Goal: Information Seeking & Learning: Learn about a topic

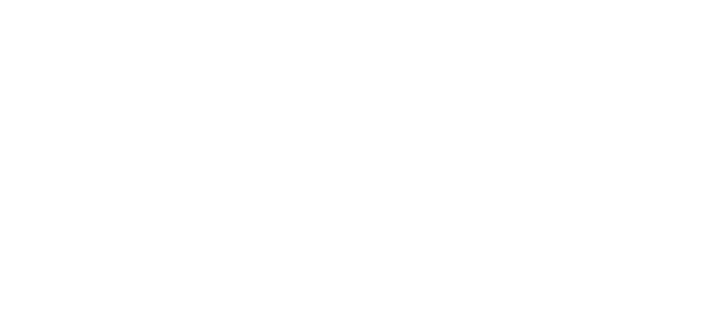
type input "casca"
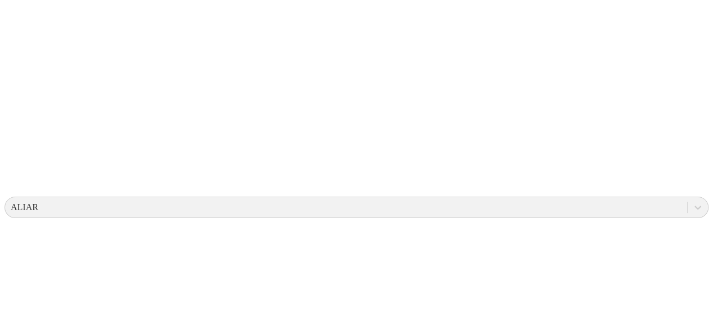
scroll to position [224, 0]
drag, startPoint x: 368, startPoint y: 200, endPoint x: 309, endPoint y: 192, distance: 60.2
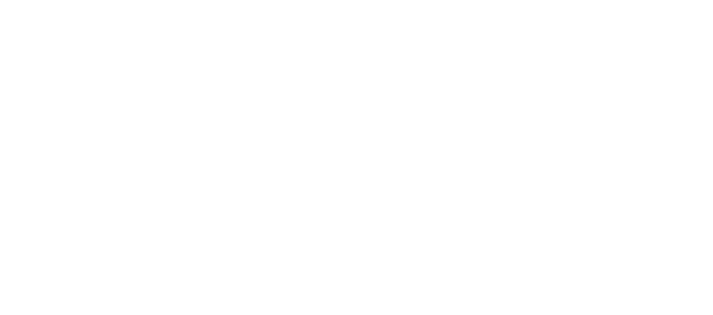
scroll to position [33, 0]
type input "Machi"
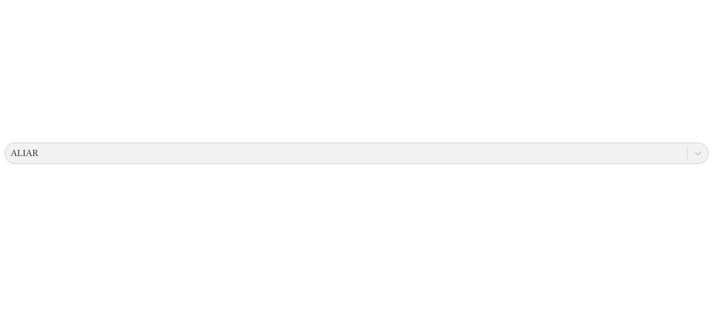
scroll to position [113, 0]
drag, startPoint x: 374, startPoint y: 139, endPoint x: 316, endPoint y: 132, distance: 58.4
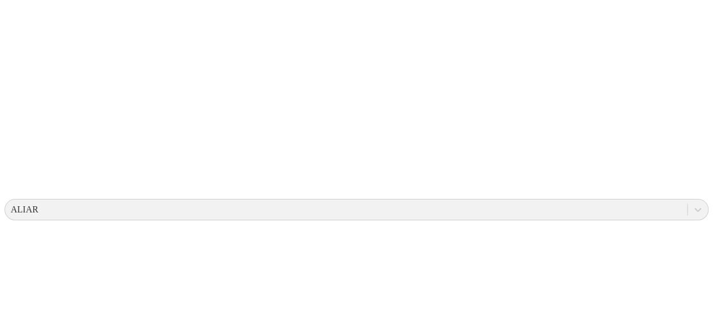
scroll to position [246, 0]
drag, startPoint x: 381, startPoint y: 181, endPoint x: 314, endPoint y: 179, distance: 66.5
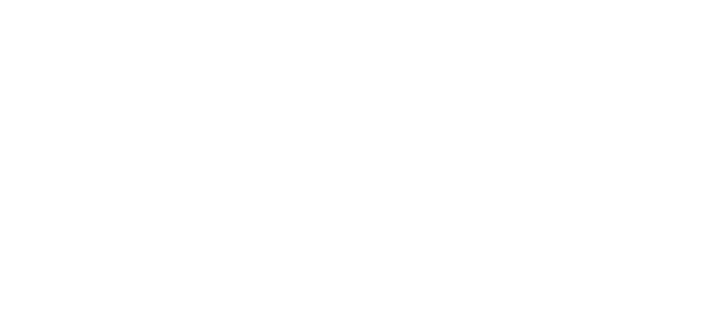
scroll to position [0, 0]
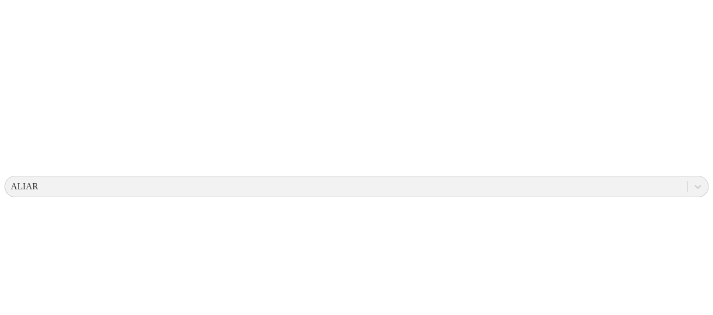
scroll to position [338, 0]
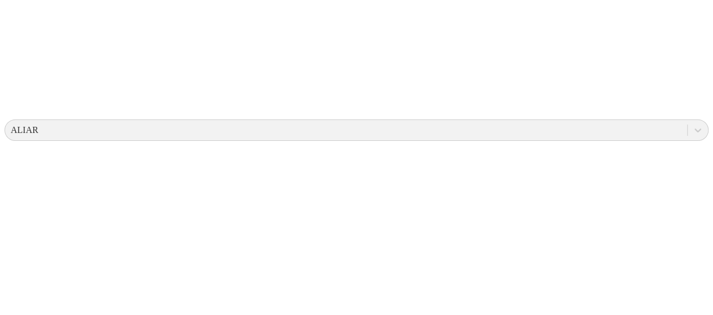
drag, startPoint x: 363, startPoint y: 122, endPoint x: 308, endPoint y: 124, distance: 55.3
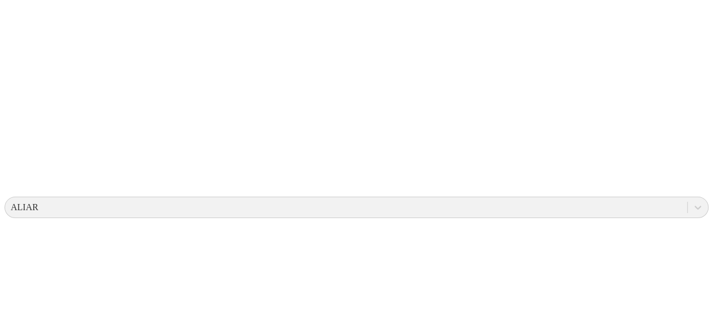
scroll to position [28, 0]
drag, startPoint x: 313, startPoint y: 199, endPoint x: 364, endPoint y: 198, distance: 51.3
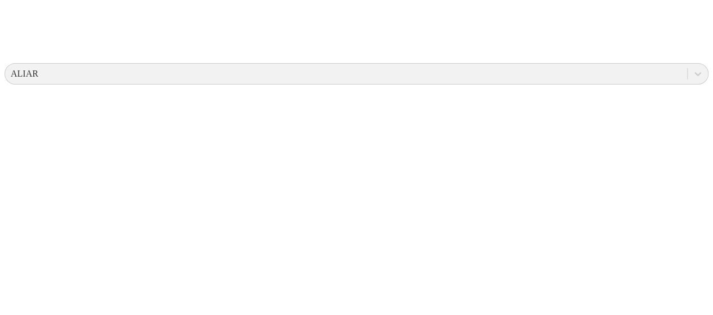
scroll to position [0, 0]
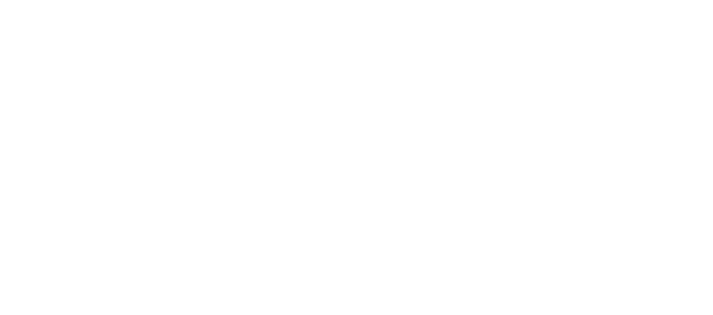
type input "machijure 1"
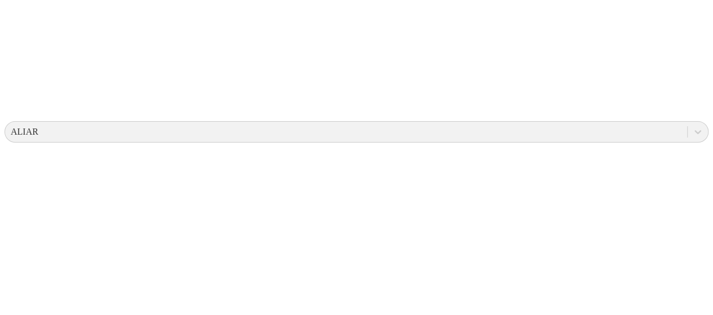
scroll to position [338, 0]
drag, startPoint x: 367, startPoint y: 121, endPoint x: 299, endPoint y: 120, distance: 68.2
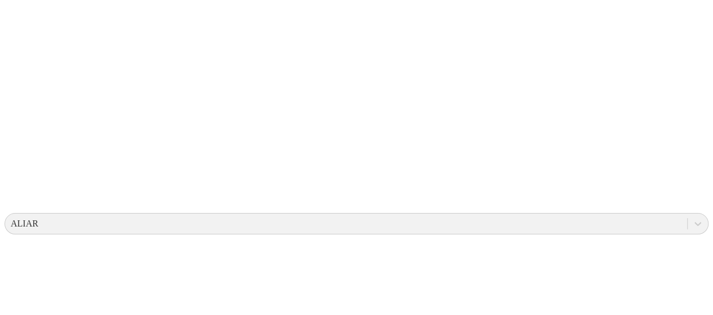
scroll to position [0, 0]
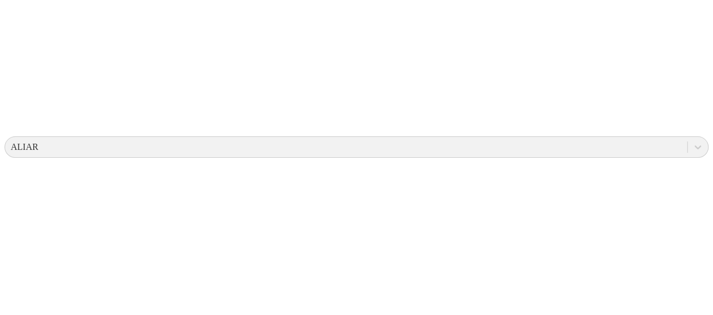
scroll to position [338, 0]
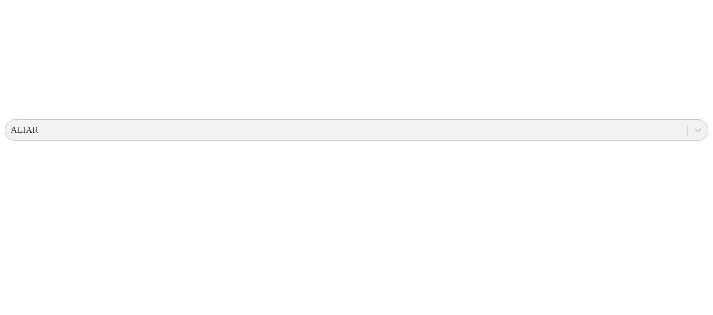
drag, startPoint x: 471, startPoint y: 123, endPoint x: 448, endPoint y: 121, distance: 22.6
drag, startPoint x: 291, startPoint y: 122, endPoint x: 255, endPoint y: 118, distance: 36.3
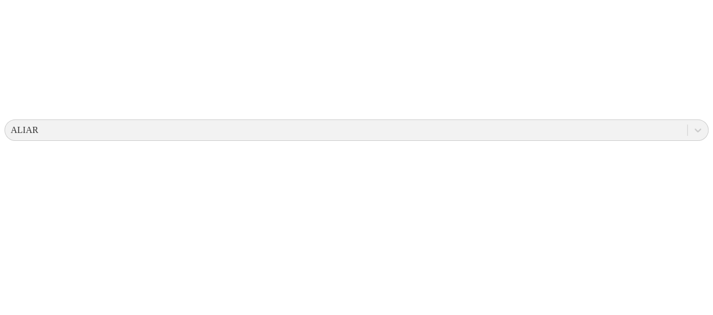
drag, startPoint x: 273, startPoint y: 116, endPoint x: 287, endPoint y: 114, distance: 14.2
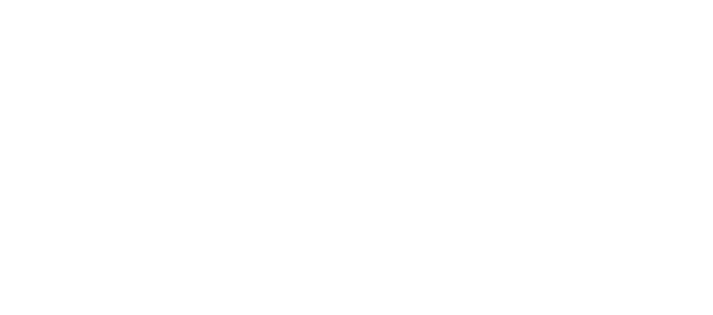
type input "machi"
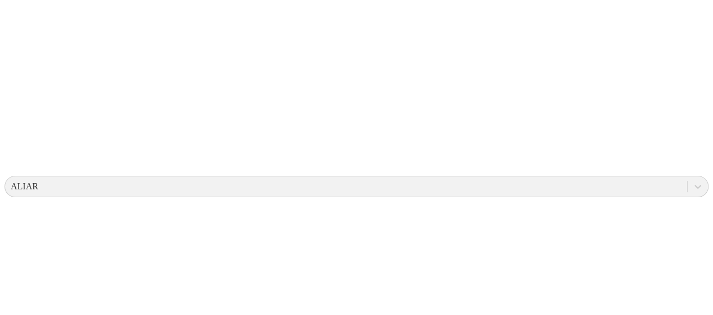
scroll to position [419, 0]
drag, startPoint x: 368, startPoint y: 173, endPoint x: 309, endPoint y: 179, distance: 58.9
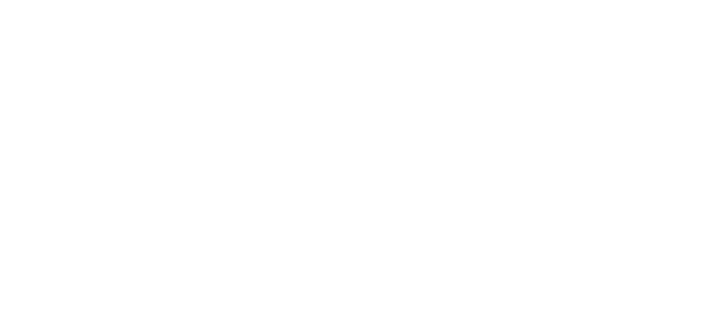
scroll to position [0, 0]
drag, startPoint x: 415, startPoint y: 115, endPoint x: 457, endPoint y: 157, distance: 59.4
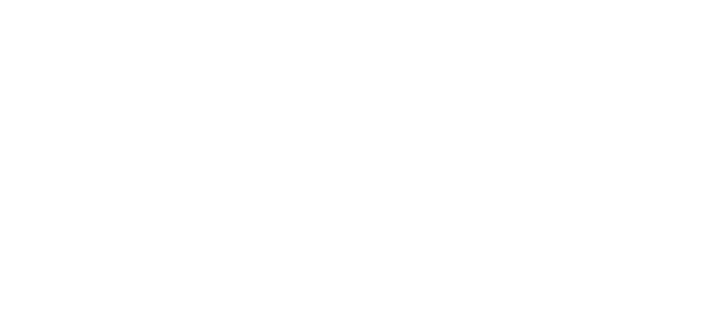
type input "B"
type input "Morr"
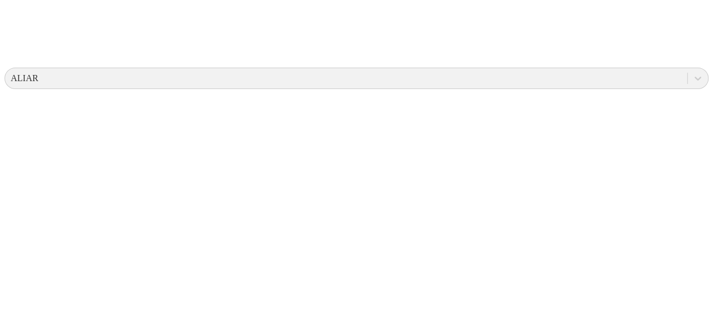
scroll to position [394, 0]
drag, startPoint x: 389, startPoint y: 161, endPoint x: 323, endPoint y: 157, distance: 65.4
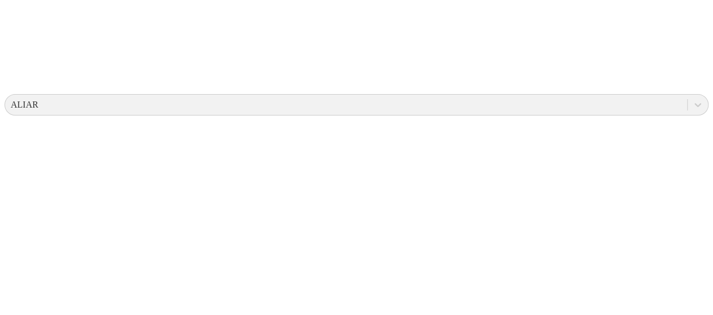
scroll to position [338, 0]
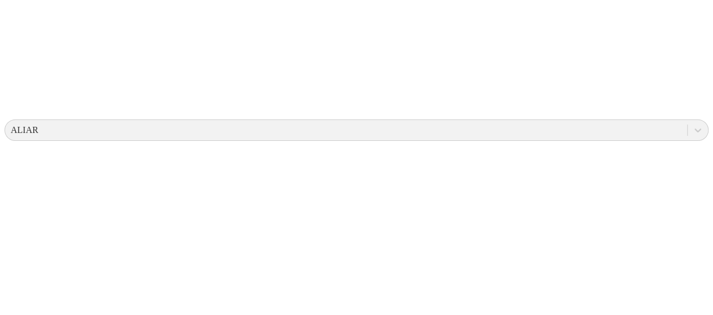
drag, startPoint x: 377, startPoint y: 122, endPoint x: 307, endPoint y: 113, distance: 70.4
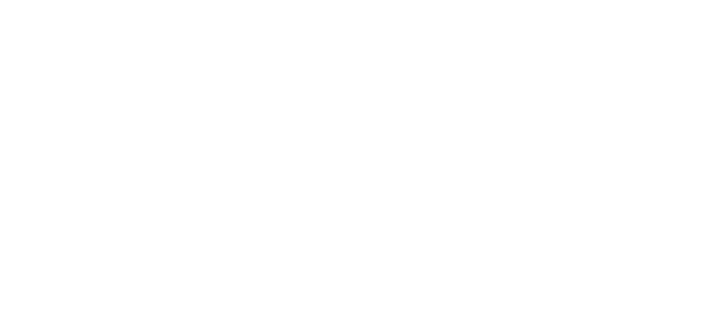
scroll to position [56, 0]
type input "guere"
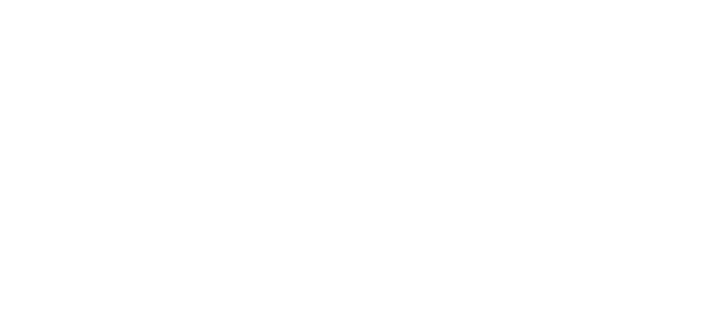
type input "Alcar"
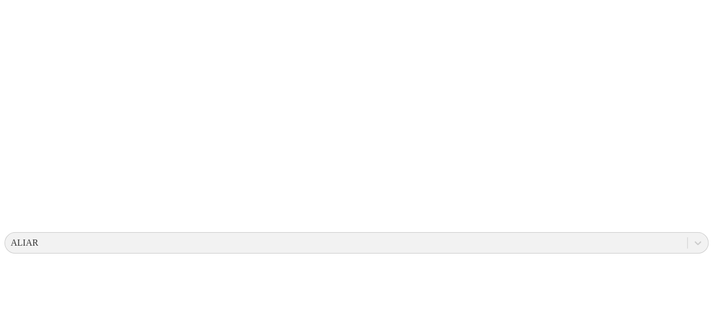
scroll to position [0, 0]
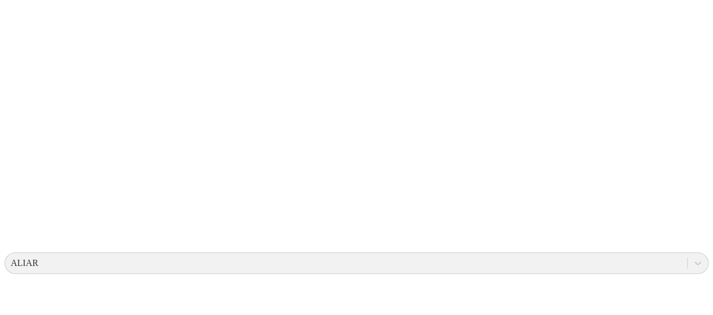
scroll to position [200, 0]
drag, startPoint x: 392, startPoint y: 254, endPoint x: 308, endPoint y: 244, distance: 84.5
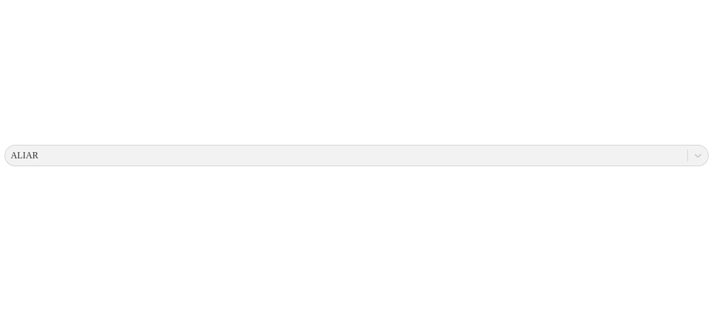
drag, startPoint x: 322, startPoint y: 148, endPoint x: 544, endPoint y: 154, distance: 222.6
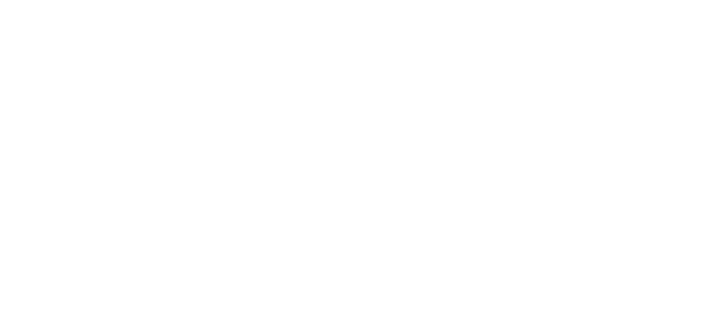
scroll to position [0, 0]
type input "Coro"
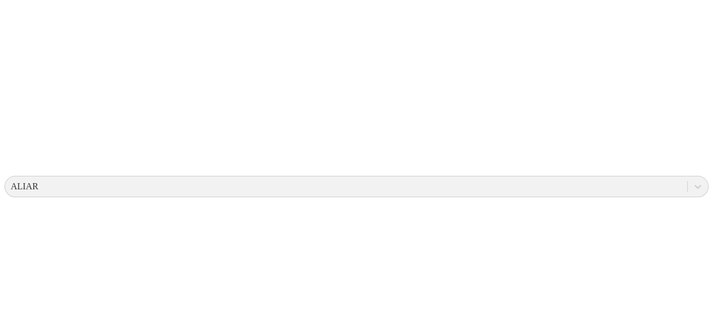
scroll to position [48, 0]
drag, startPoint x: 324, startPoint y: 180, endPoint x: 290, endPoint y: 181, distance: 34.9
drag, startPoint x: 366, startPoint y: 161, endPoint x: 313, endPoint y: 160, distance: 52.4
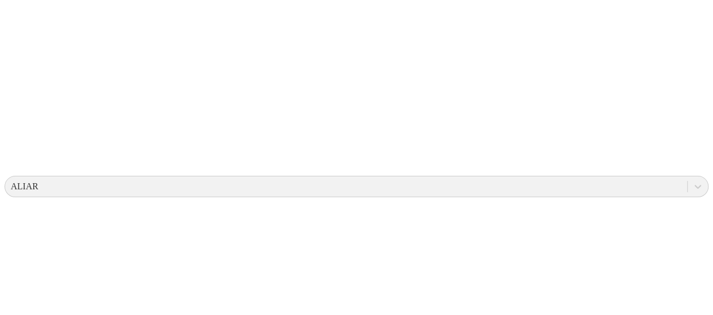
drag, startPoint x: 368, startPoint y: 181, endPoint x: 320, endPoint y: 179, distance: 48.5
drag, startPoint x: 381, startPoint y: 180, endPoint x: 301, endPoint y: 180, distance: 80.6
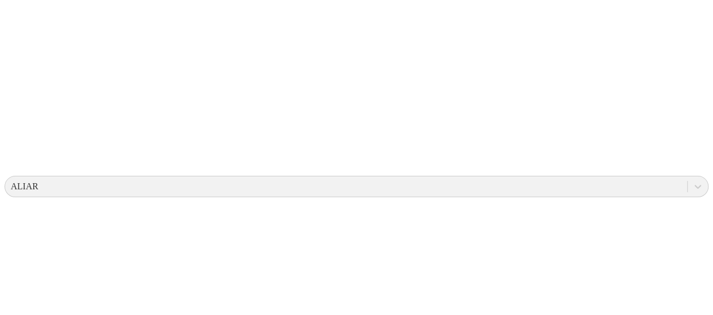
drag, startPoint x: 365, startPoint y: 173, endPoint x: 308, endPoint y: 176, distance: 57.0
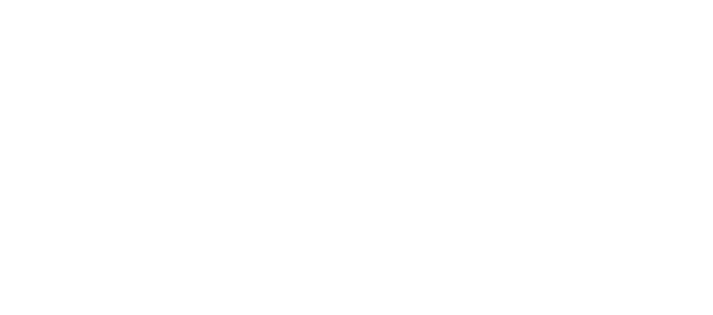
scroll to position [0, 0]
type input "Tauta"
drag, startPoint x: 224, startPoint y: 112, endPoint x: 301, endPoint y: 92, distance: 80.1
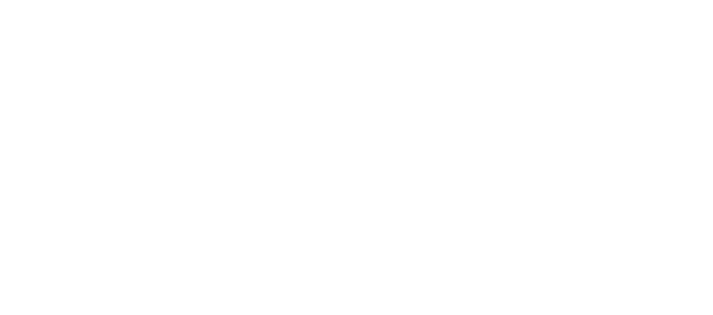
scroll to position [41, 0]
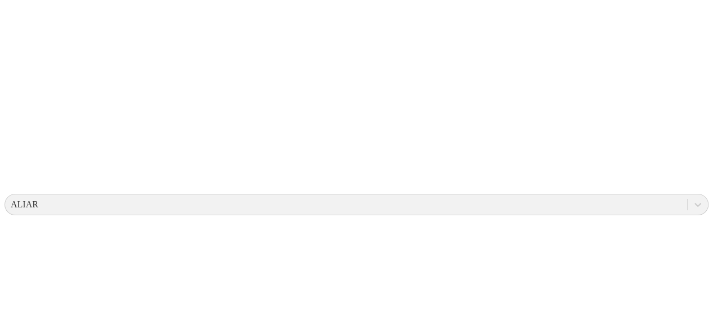
scroll to position [282, 0]
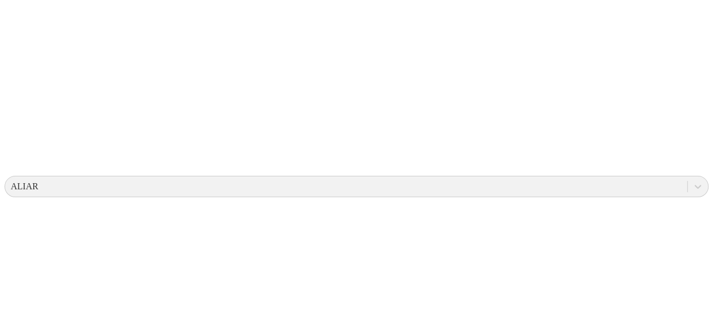
drag, startPoint x: 369, startPoint y: 166, endPoint x: 304, endPoint y: 167, distance: 65.4
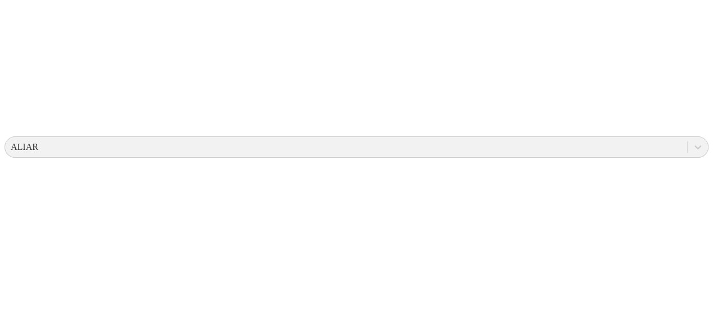
scroll to position [338, 0]
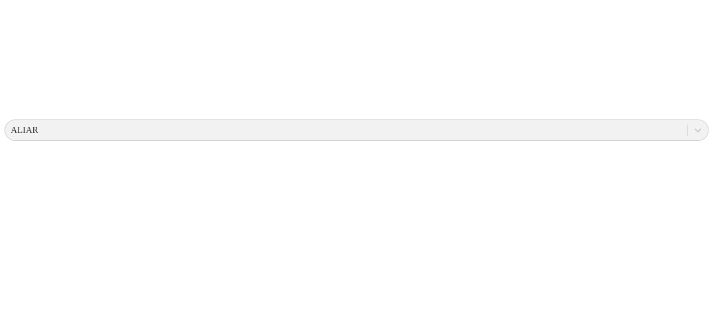
drag, startPoint x: 356, startPoint y: 90, endPoint x: 371, endPoint y: 92, distance: 15.4
drag, startPoint x: 461, startPoint y: 109, endPoint x: 653, endPoint y: 106, distance: 192.1
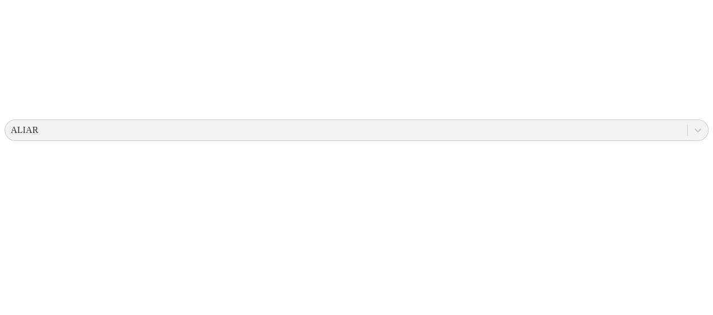
drag, startPoint x: 625, startPoint y: 112, endPoint x: 457, endPoint y: 110, distance: 167.3
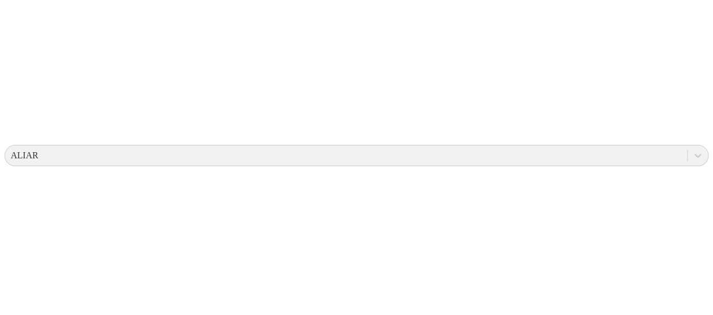
scroll to position [0, 0]
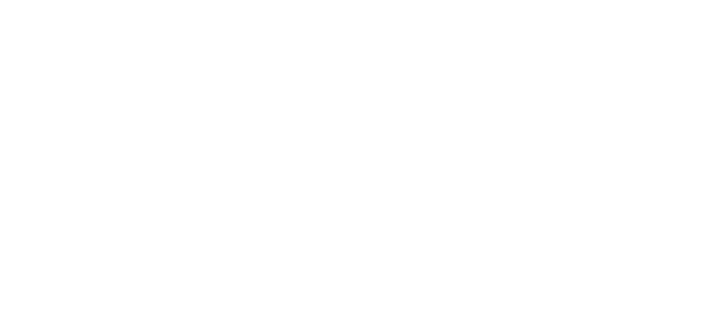
type input "casc"
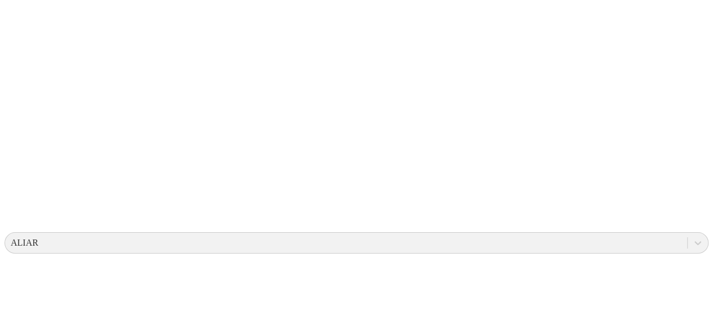
scroll to position [282, 0]
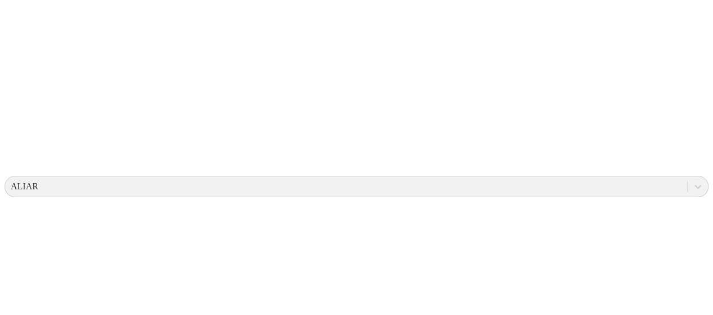
drag, startPoint x: 516, startPoint y: 174, endPoint x: 502, endPoint y: 173, distance: 14.1
drag, startPoint x: 502, startPoint y: 173, endPoint x: 576, endPoint y: 179, distance: 74.1
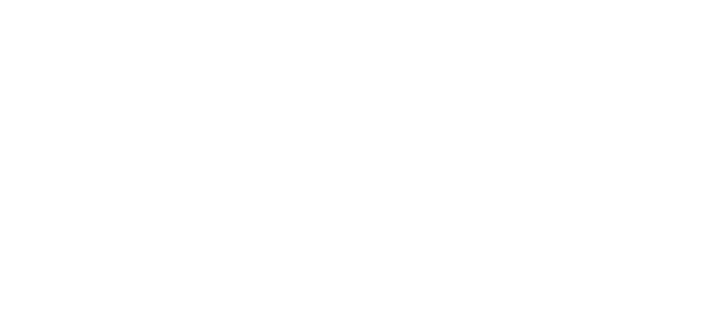
scroll to position [0, 0]
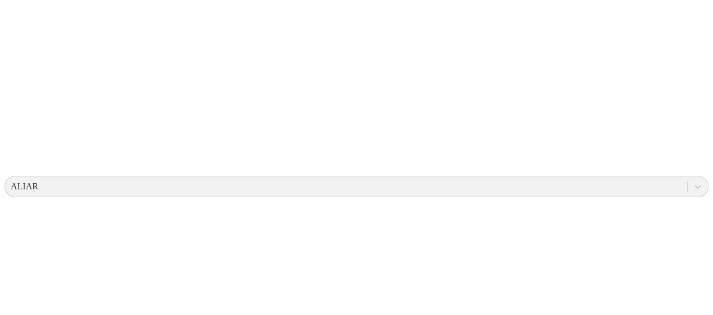
drag, startPoint x: 319, startPoint y: 144, endPoint x: 367, endPoint y: 150, distance: 48.8
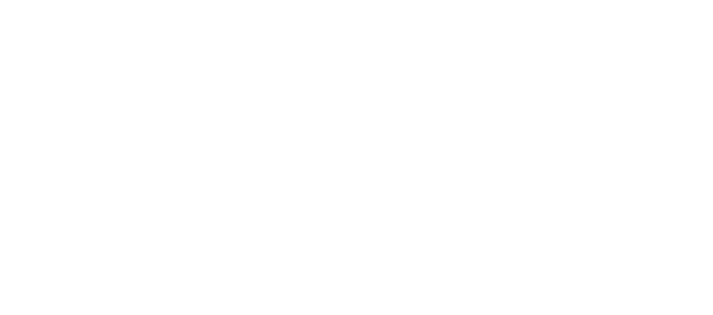
scroll to position [56, 0]
type input "casc"
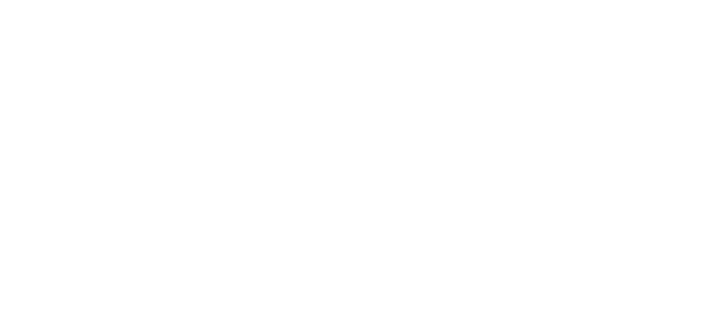
type input "casc"
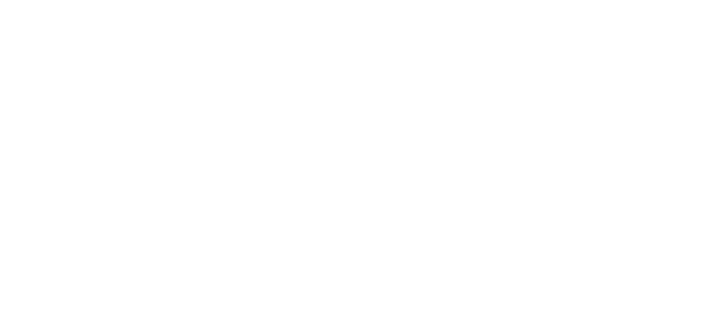
type input "casc"
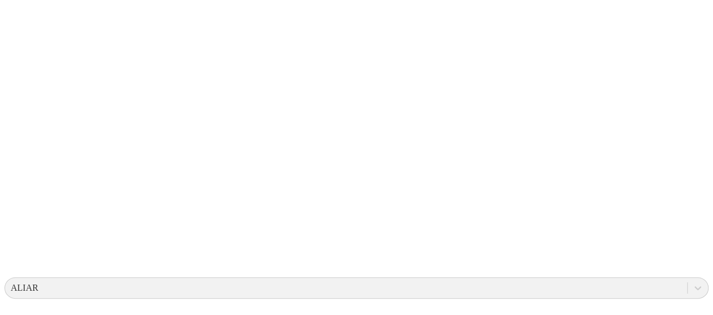
scroll to position [451, 0]
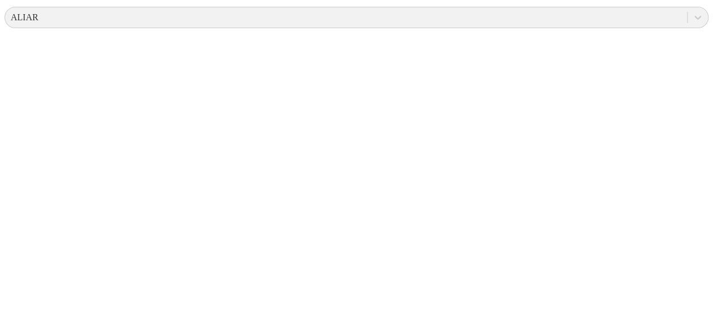
drag, startPoint x: 64, startPoint y: 96, endPoint x: 170, endPoint y: 110, distance: 106.8
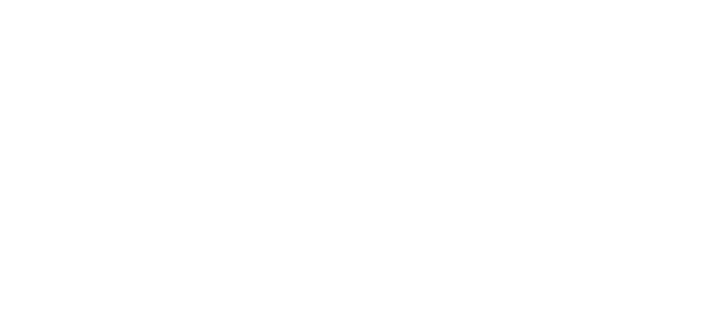
type input "casc"
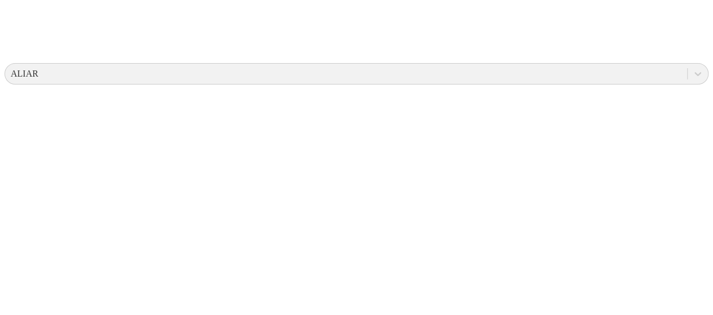
drag, startPoint x: 70, startPoint y: 140, endPoint x: 95, endPoint y: 142, distance: 24.8
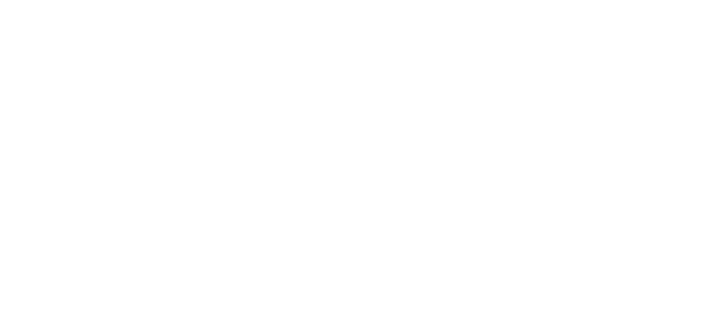
scroll to position [0, 0]
type input "machij"
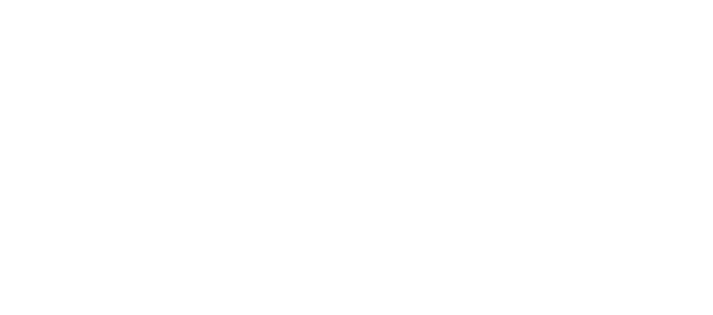
scroll to position [0, 0]
drag, startPoint x: 108, startPoint y: 84, endPoint x: 77, endPoint y: 84, distance: 31.6
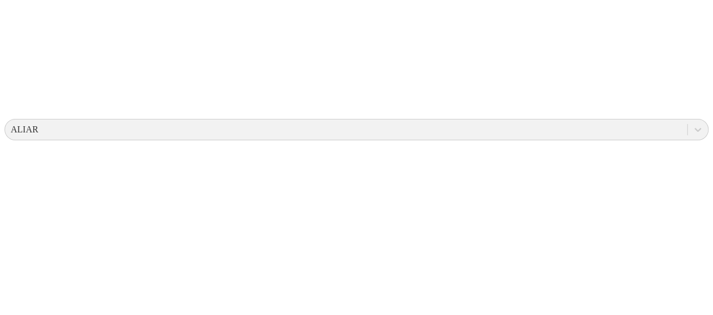
scroll to position [394, 0]
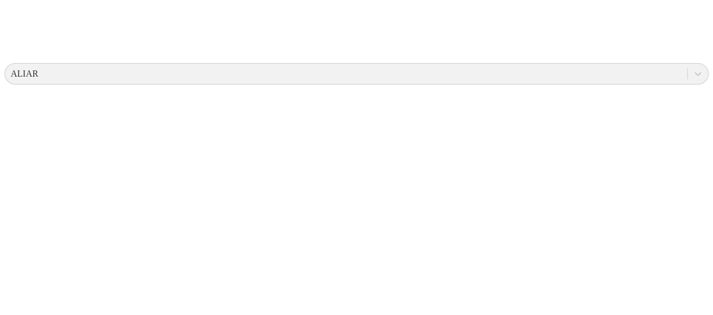
drag, startPoint x: 115, startPoint y: 196, endPoint x: 64, endPoint y: 194, distance: 50.7
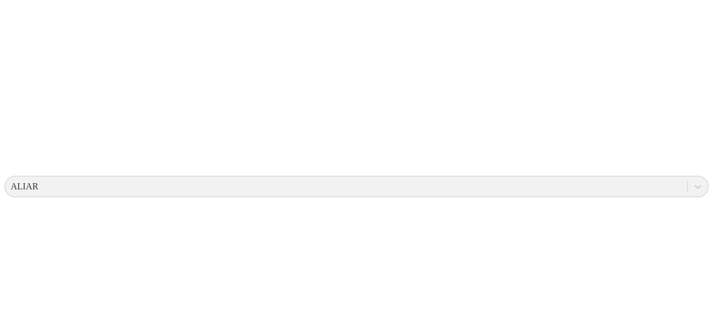
scroll to position [87, 0]
drag, startPoint x: 377, startPoint y: 176, endPoint x: 58, endPoint y: 180, distance: 319.4
drag, startPoint x: 366, startPoint y: 180, endPoint x: 312, endPoint y: 175, distance: 54.8
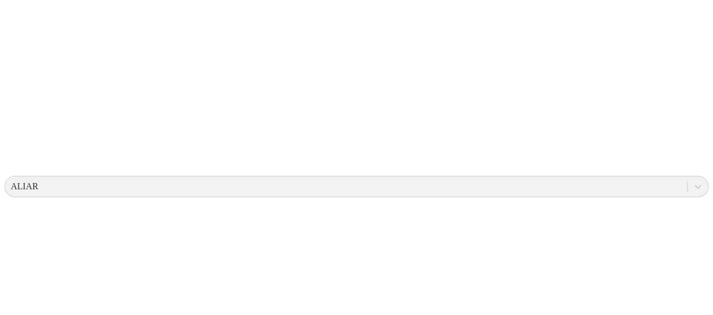
drag, startPoint x: 358, startPoint y: 179, endPoint x: 363, endPoint y: 174, distance: 6.4
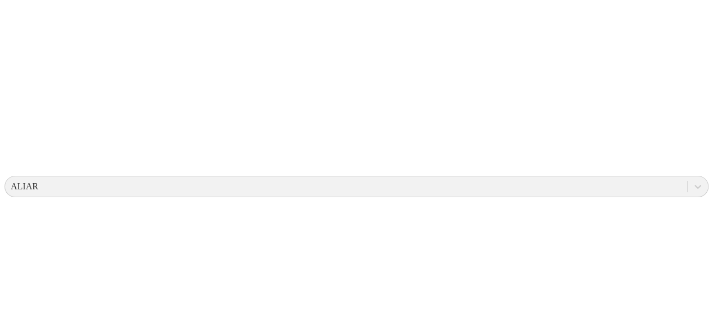
drag, startPoint x: 363, startPoint y: 174, endPoint x: 319, endPoint y: 175, distance: 44.0
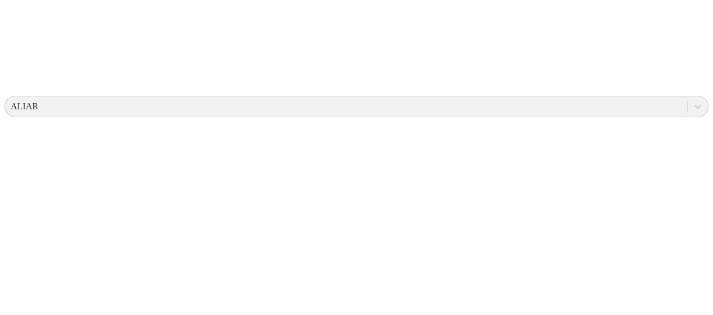
drag, startPoint x: 360, startPoint y: 97, endPoint x: 354, endPoint y: 97, distance: 5.7
drag, startPoint x: 353, startPoint y: 97, endPoint x: 362, endPoint y: 98, distance: 9.1
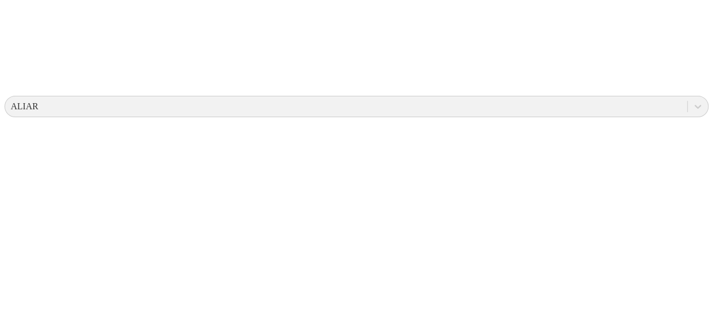
drag, startPoint x: 362, startPoint y: 99, endPoint x: 322, endPoint y: 96, distance: 40.1
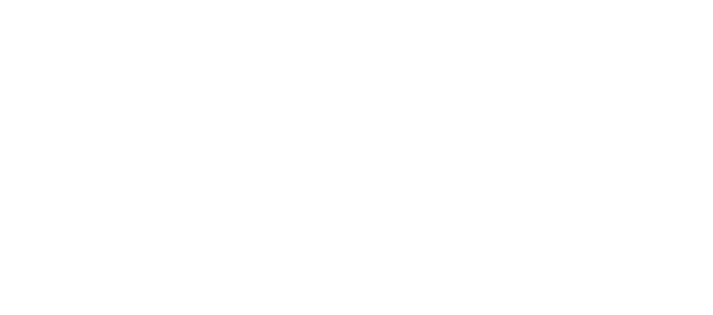
scroll to position [24, 0]
type input "morr"
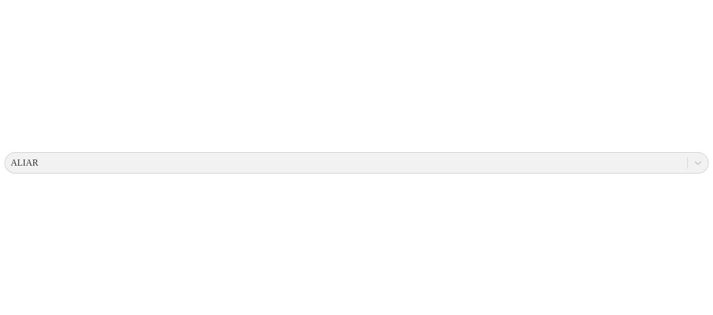
scroll to position [34, 0]
drag, startPoint x: 310, startPoint y: 121, endPoint x: 368, endPoint y: 140, distance: 61.1
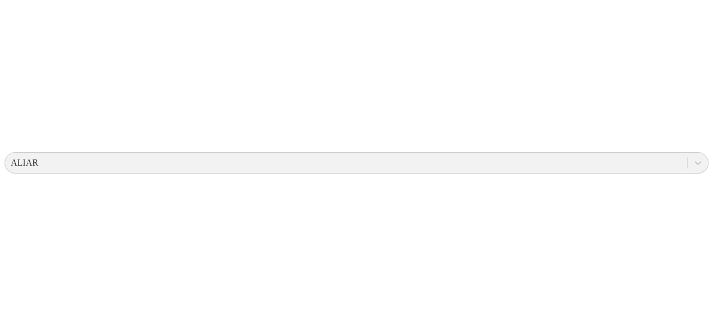
drag, startPoint x: 366, startPoint y: 144, endPoint x: 323, endPoint y: 122, distance: 47.9
drag, startPoint x: 317, startPoint y: 123, endPoint x: 380, endPoint y: 141, distance: 65.2
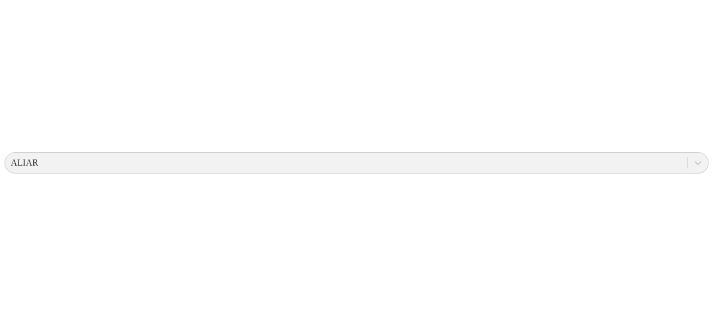
drag, startPoint x: 371, startPoint y: 148, endPoint x: 314, endPoint y: 120, distance: 63.5
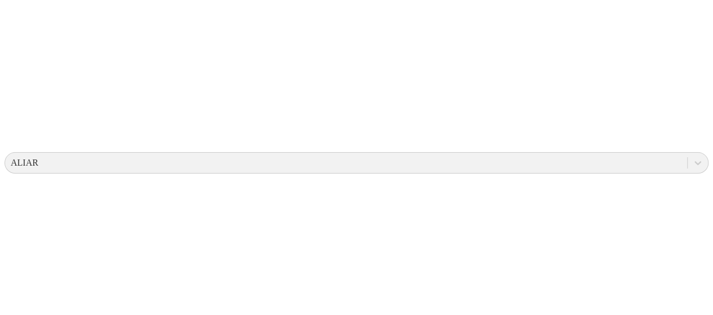
drag, startPoint x: 314, startPoint y: 122, endPoint x: 373, endPoint y: 145, distance: 63.2
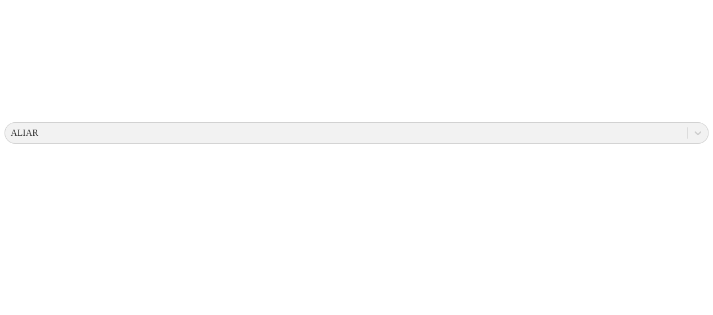
scroll to position [362, 0]
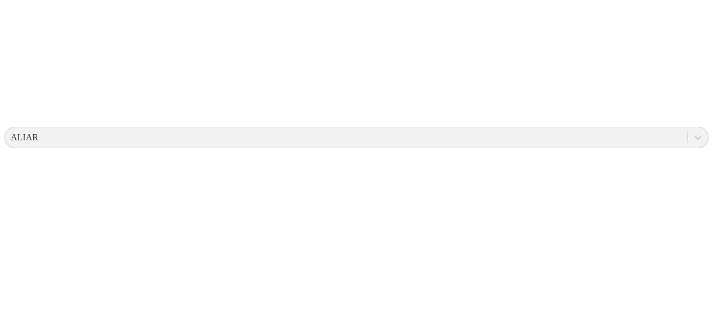
scroll to position [323, 0]
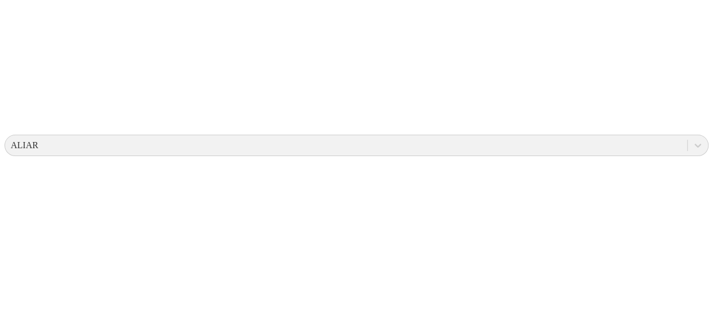
drag, startPoint x: 67, startPoint y: 228, endPoint x: 99, endPoint y: 230, distance: 31.7
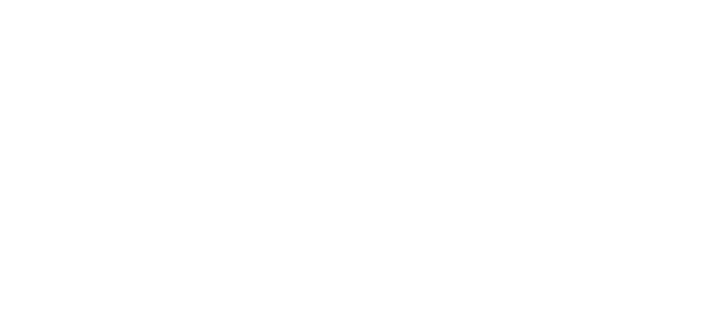
scroll to position [33, 0]
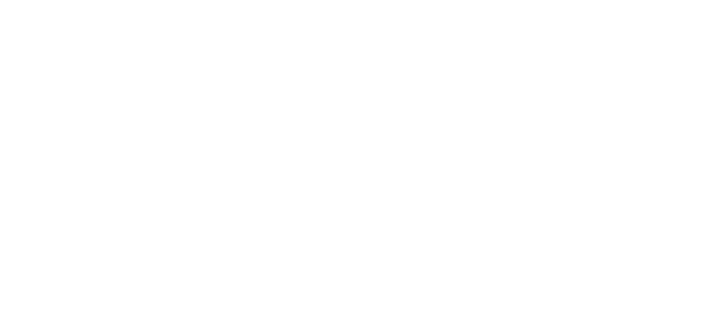
type input "M"
type input "Mo"
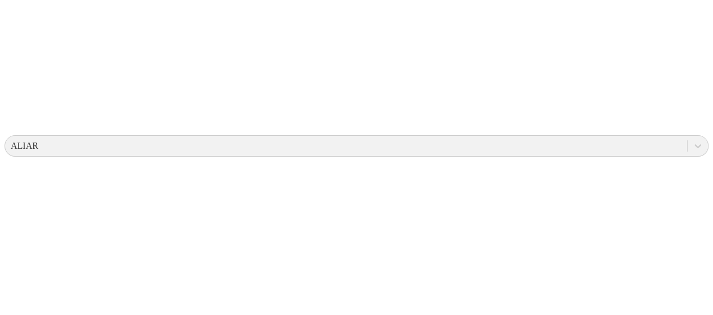
scroll to position [322, 0]
drag, startPoint x: 368, startPoint y: 128, endPoint x: 313, endPoint y: 123, distance: 55.4
drag, startPoint x: 347, startPoint y: 121, endPoint x: 308, endPoint y: 134, distance: 41.5
drag, startPoint x: 308, startPoint y: 134, endPoint x: 264, endPoint y: 160, distance: 51.0
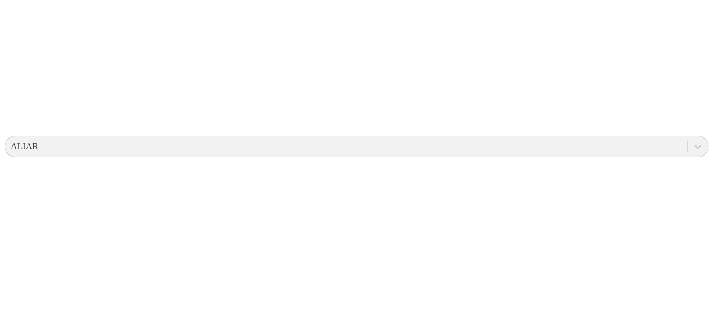
drag, startPoint x: 264, startPoint y: 160, endPoint x: 194, endPoint y: 151, distance: 70.4
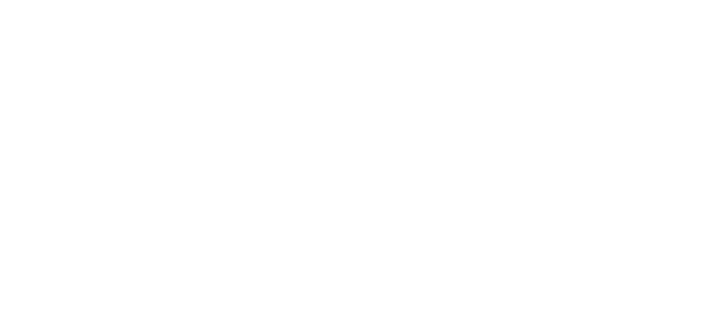
scroll to position [0, 0]
type input "Tau"
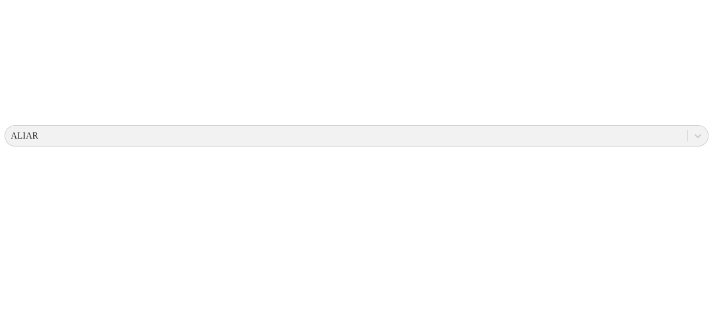
scroll to position [389, 0]
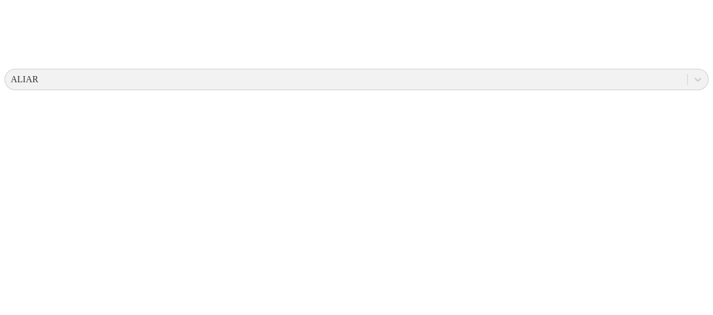
drag, startPoint x: 373, startPoint y: 57, endPoint x: 181, endPoint y: 52, distance: 192.2
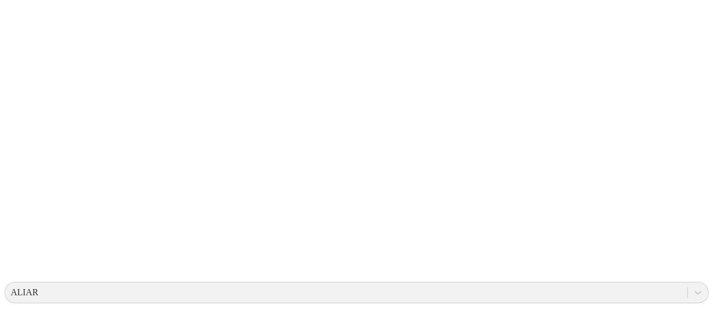
scroll to position [0, 0]
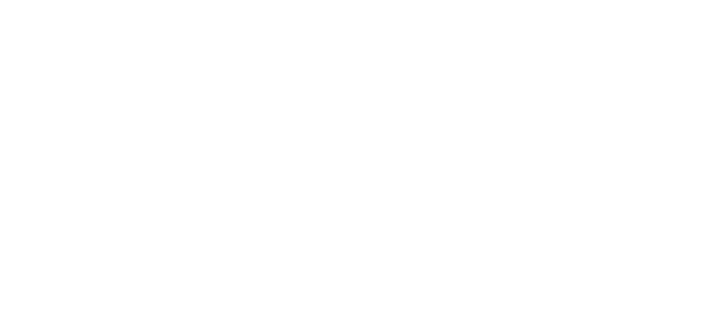
type input "morr"
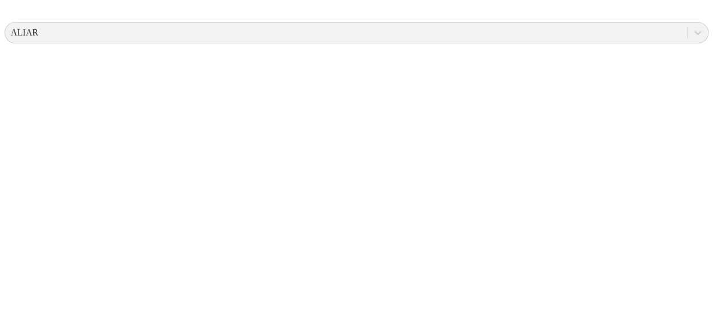
scroll to position [451, 0]
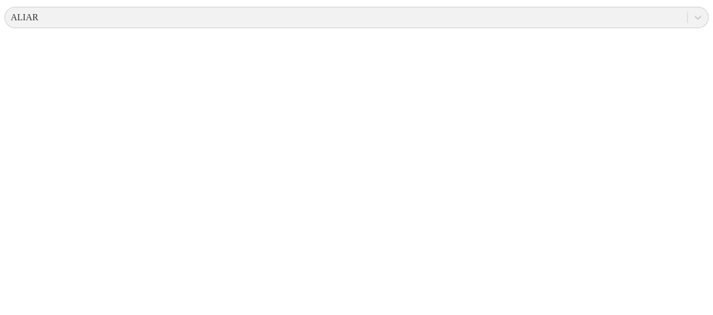
drag, startPoint x: 116, startPoint y: 102, endPoint x: 23, endPoint y: 89, distance: 94.4
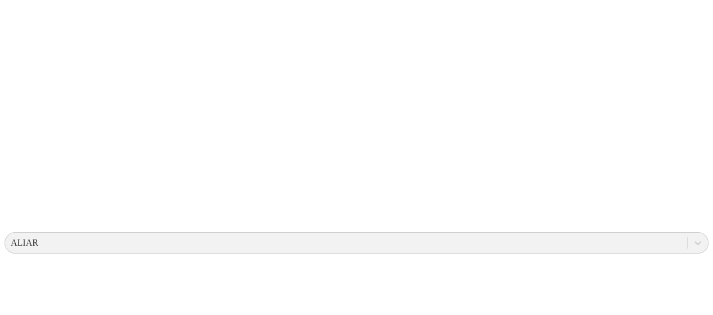
scroll to position [507, 0]
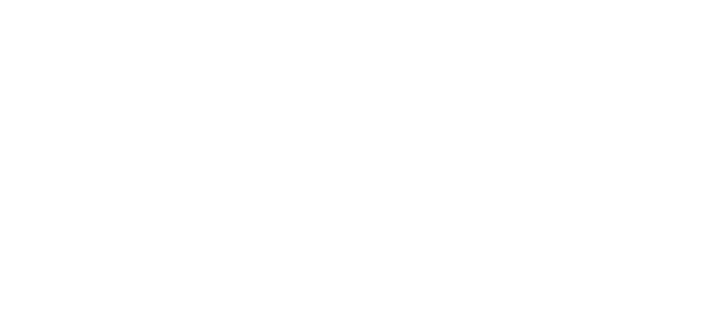
type input "Alca"
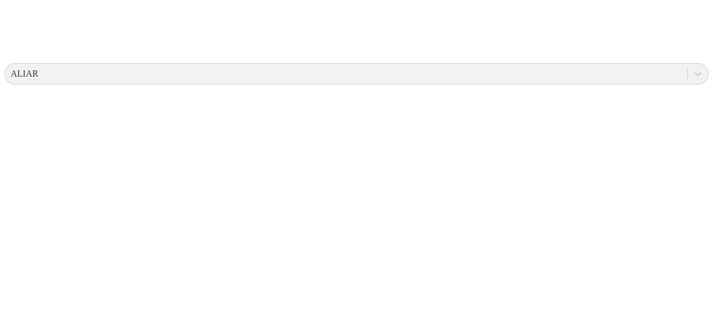
scroll to position [9, 0]
drag, startPoint x: 382, startPoint y: 63, endPoint x: 314, endPoint y: 65, distance: 67.7
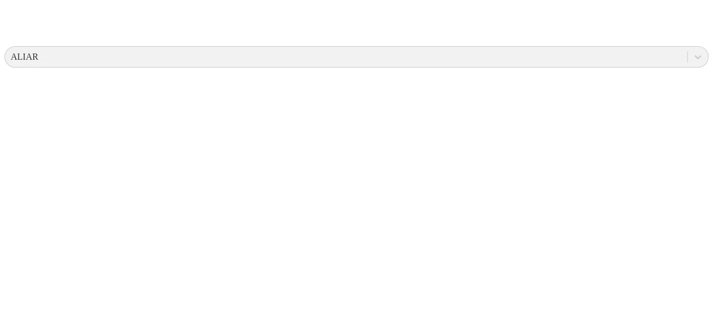
scroll to position [394, 0]
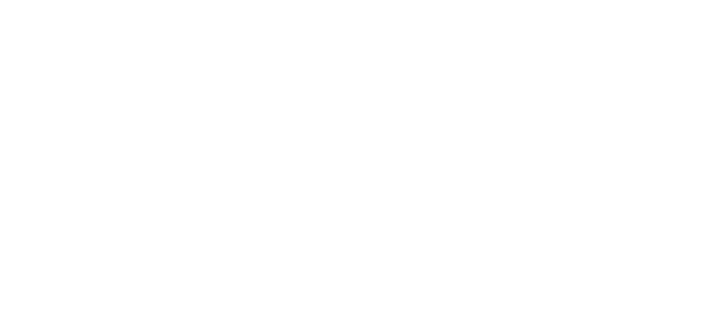
type input "tau"
type input "coro"
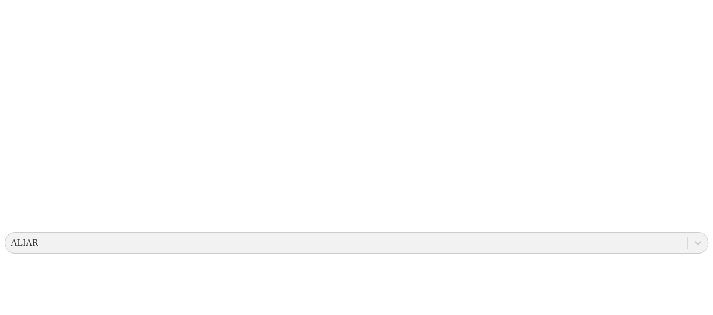
drag, startPoint x: 310, startPoint y: 239, endPoint x: 301, endPoint y: 241, distance: 9.2
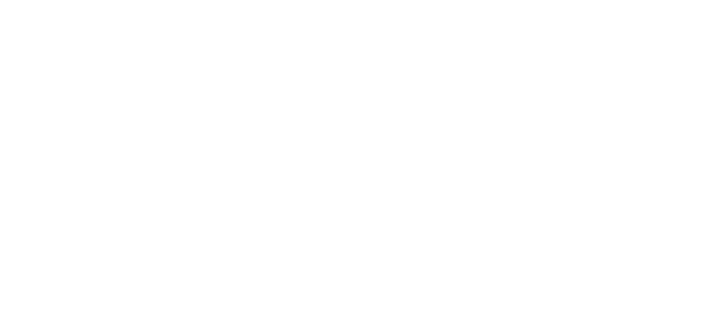
type input "ocar"
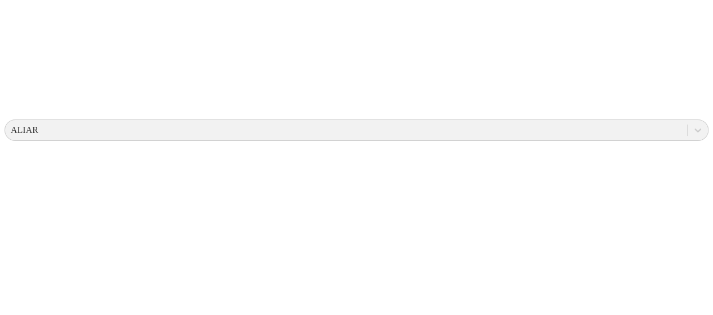
drag, startPoint x: 362, startPoint y: 118, endPoint x: 267, endPoint y: 130, distance: 95.4
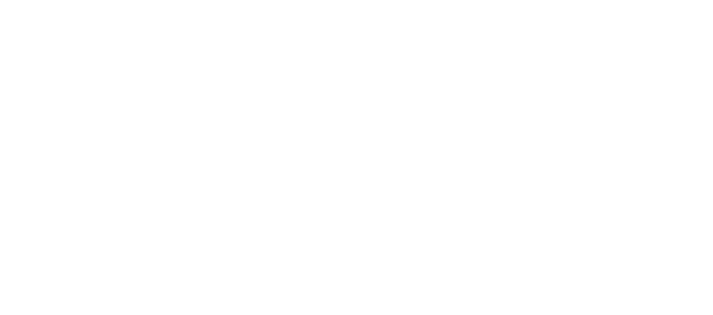
type input "tauta"
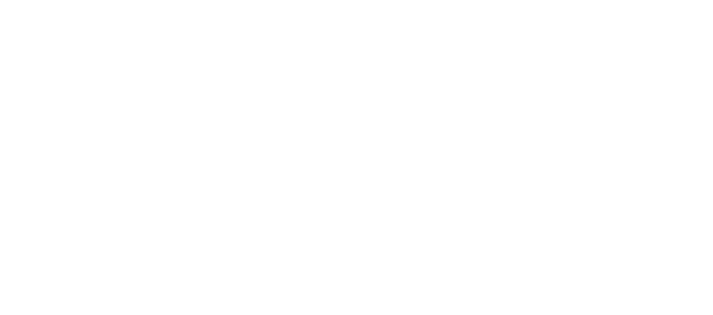
type input "Casc"
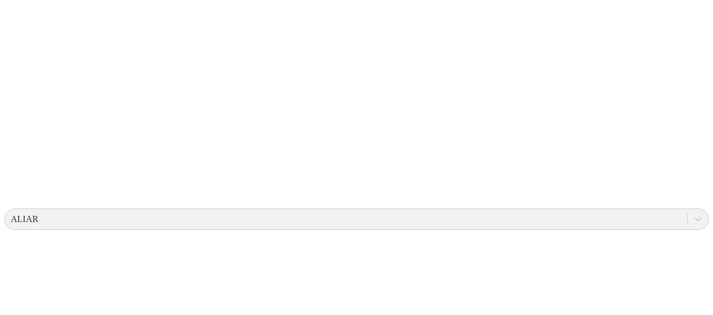
scroll to position [225, 0]
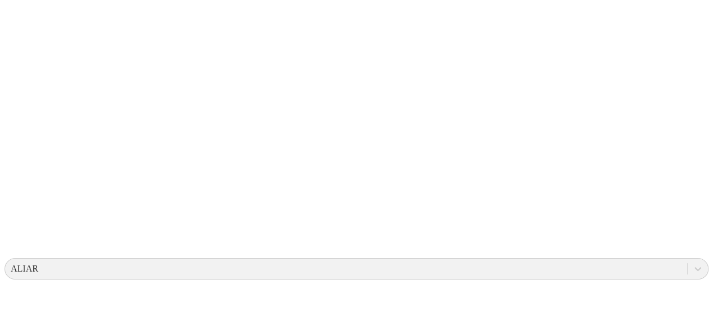
scroll to position [0, 0]
